Goal: Information Seeking & Learning: Learn about a topic

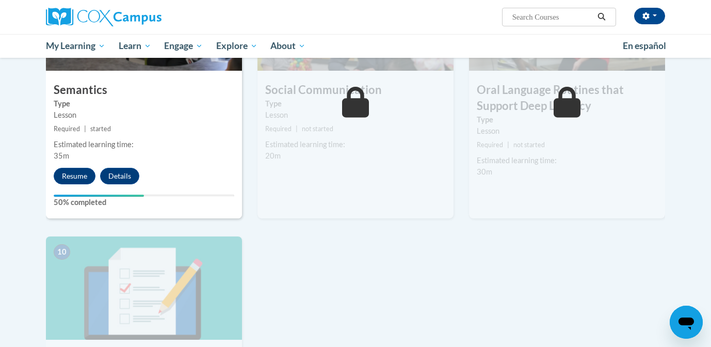
scroll to position [868, 0]
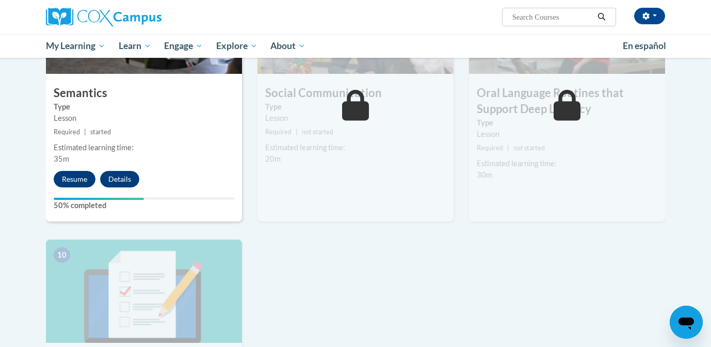
click at [166, 135] on small "Required | started" at bounding box center [144, 131] width 196 height 11
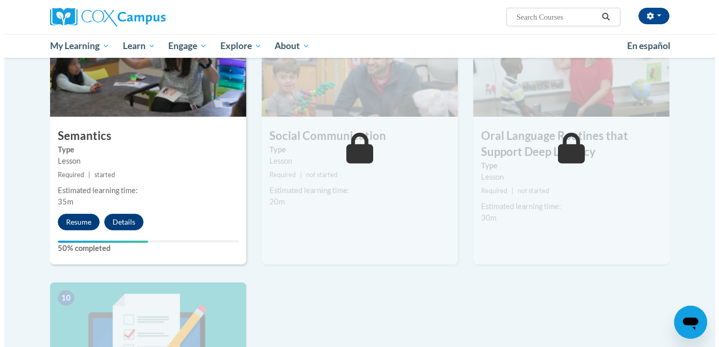
scroll to position [819, 0]
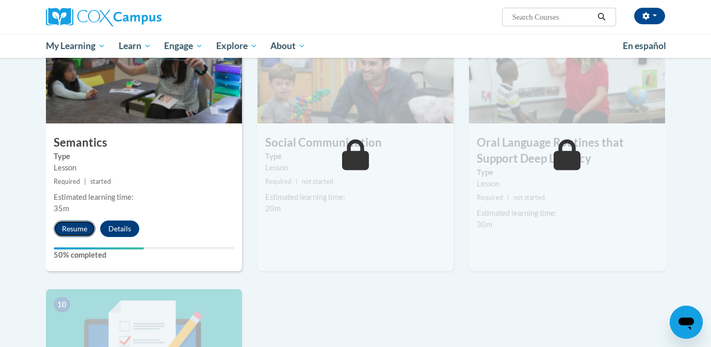
click at [73, 230] on button "Resume" at bounding box center [75, 228] width 42 height 17
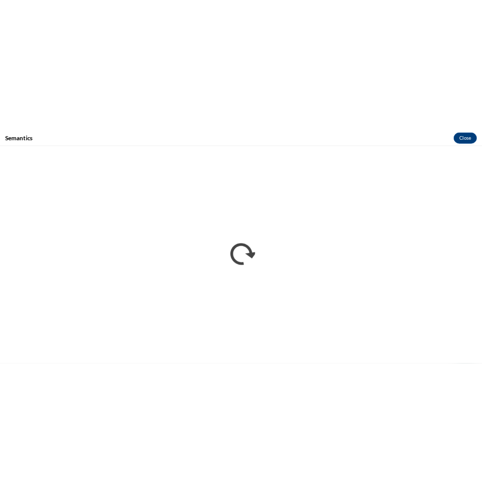
scroll to position [0, 0]
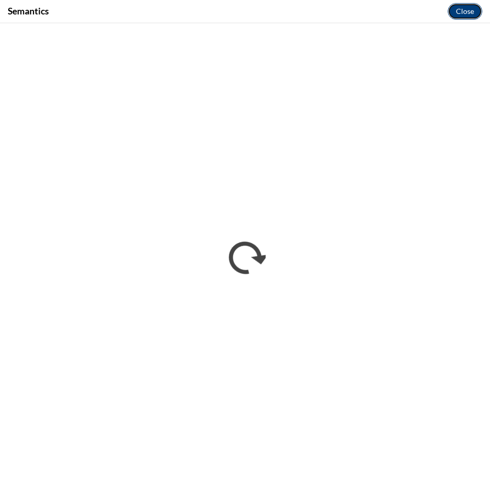
click at [467, 14] on button "Close" at bounding box center [465, 11] width 35 height 17
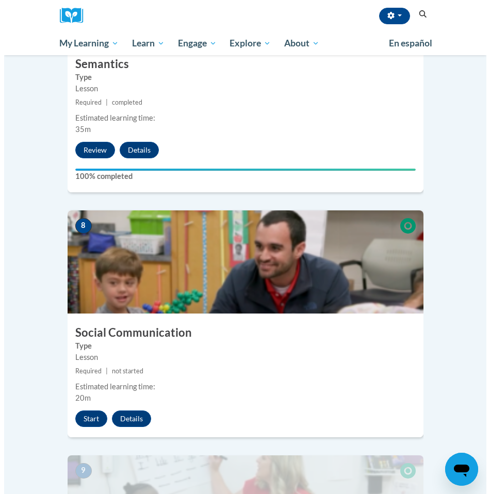
scroll to position [2040, 0]
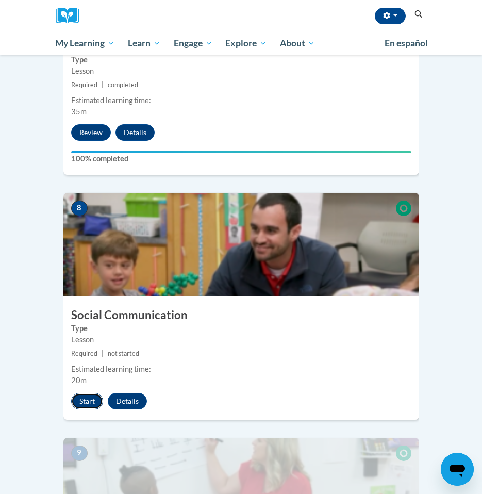
click at [86, 393] on button "Start" at bounding box center [87, 401] width 32 height 17
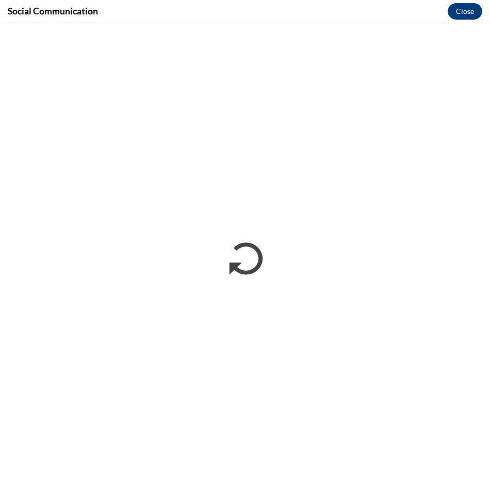
scroll to position [0, 0]
